Goal: Information Seeking & Learning: Check status

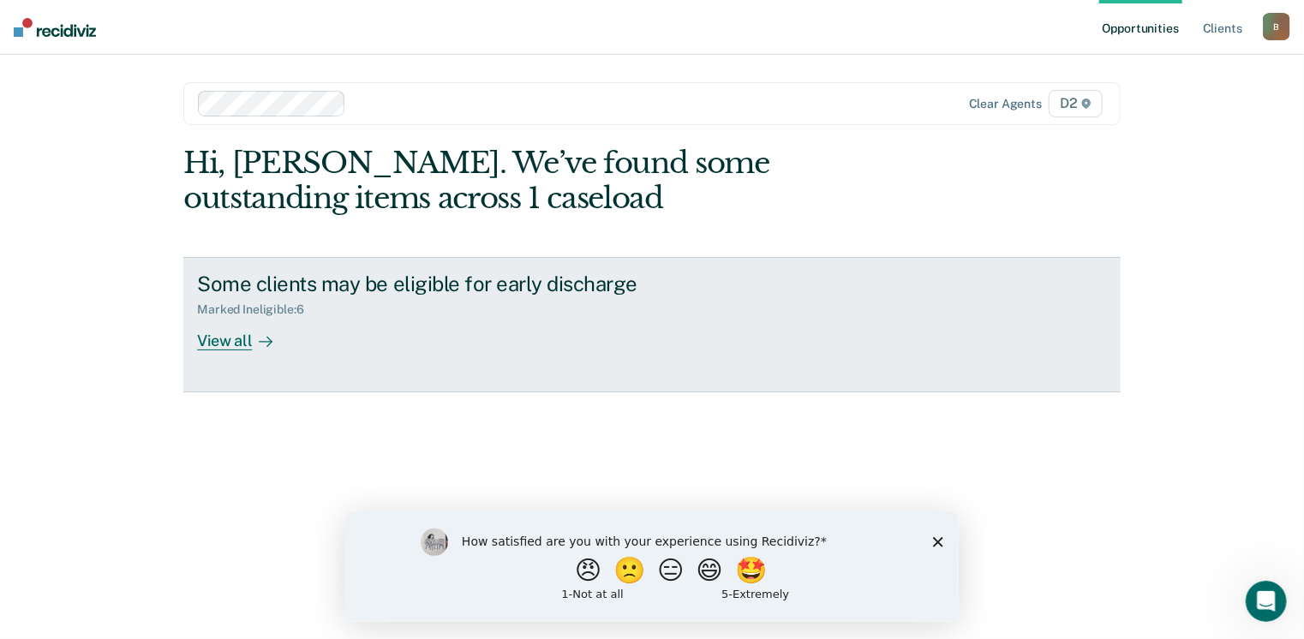
click at [231, 344] on div "View all" at bounding box center [245, 333] width 96 height 33
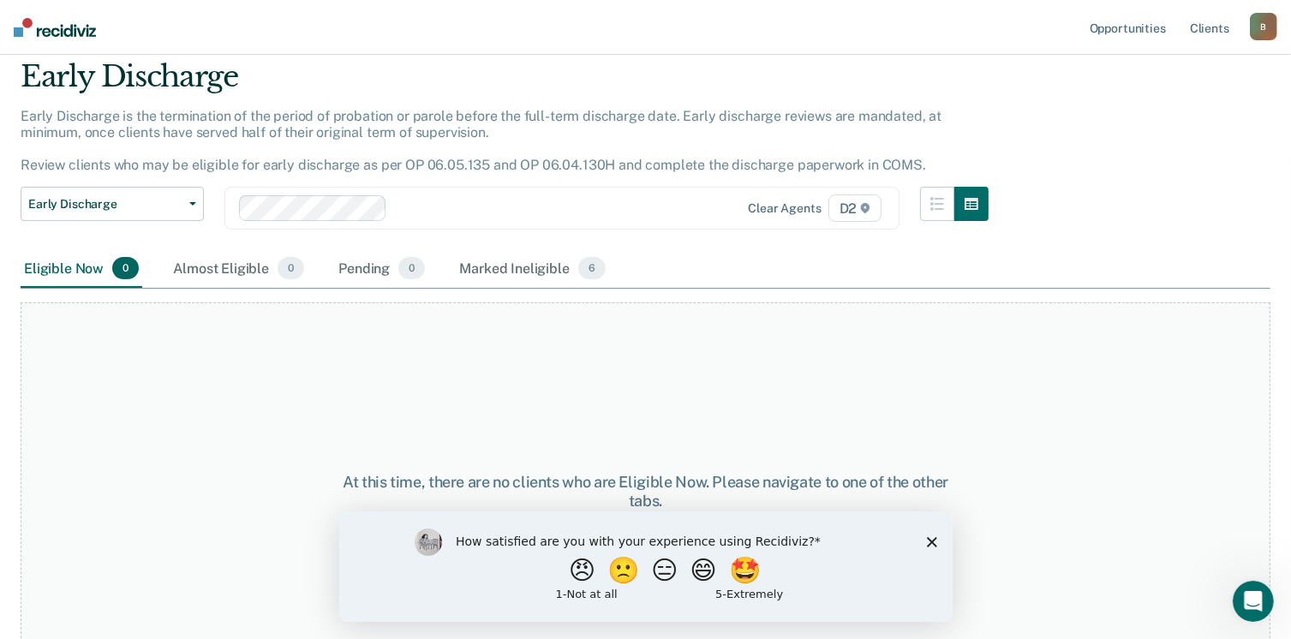
scroll to position [86, 0]
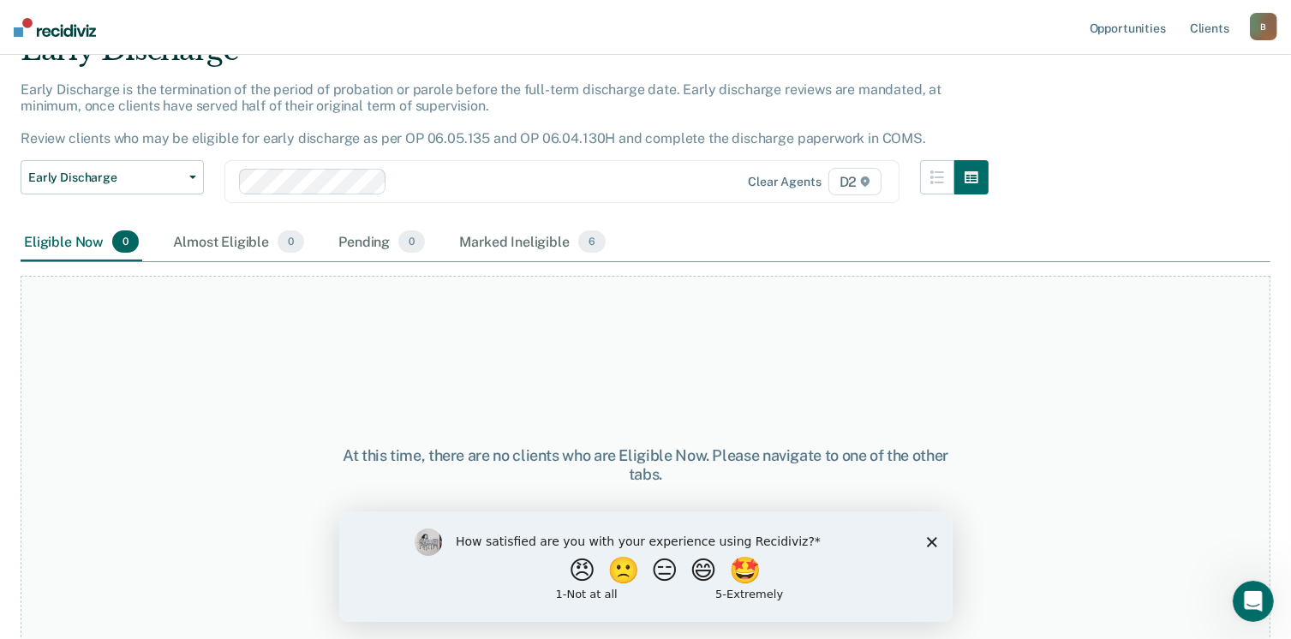
click at [930, 547] on icon "Close survey" at bounding box center [931, 541] width 10 height 10
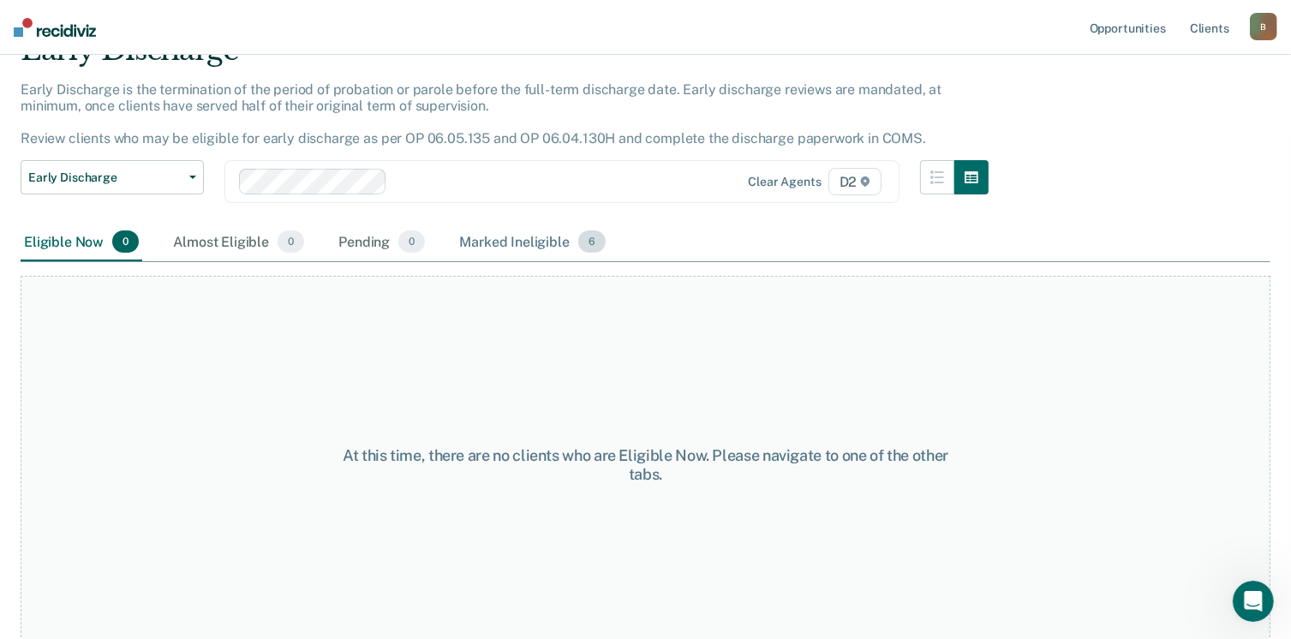
click at [498, 239] on div "Marked Ineligible 6" at bounding box center [532, 243] width 153 height 38
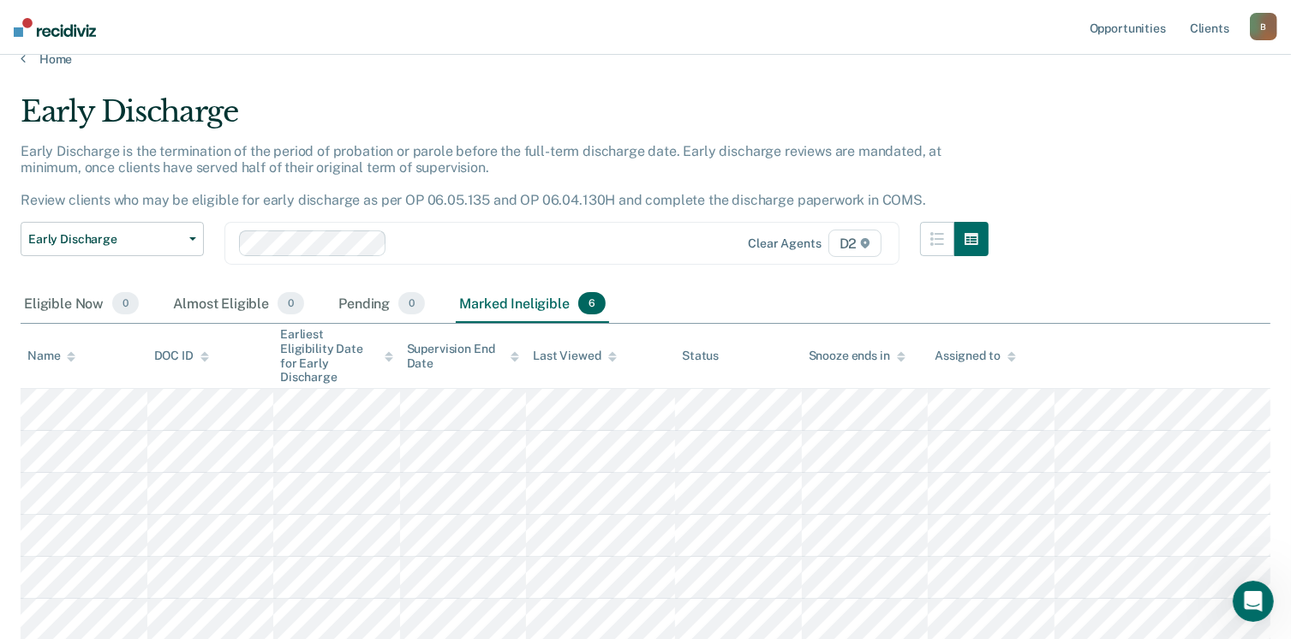
scroll to position [0, 0]
